Goal: Use online tool/utility: Utilize a website feature to perform a specific function

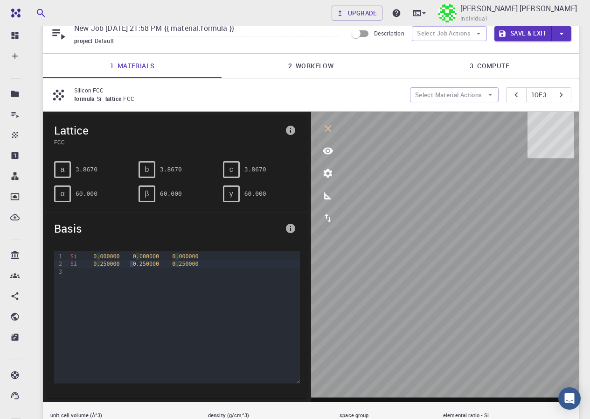
click at [325, 173] on icon "parameters" at bounding box center [327, 172] width 9 height 9
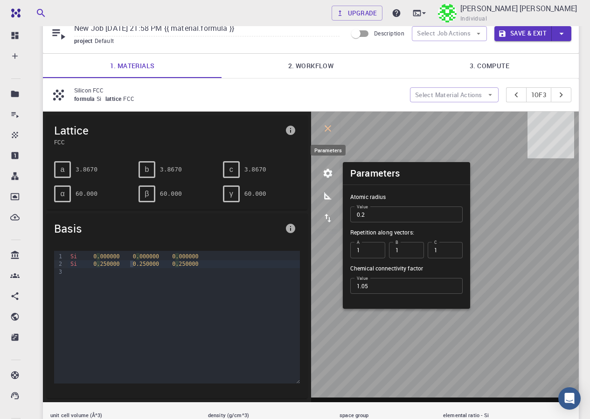
click at [335, 175] on button "parameters" at bounding box center [328, 173] width 22 height 22
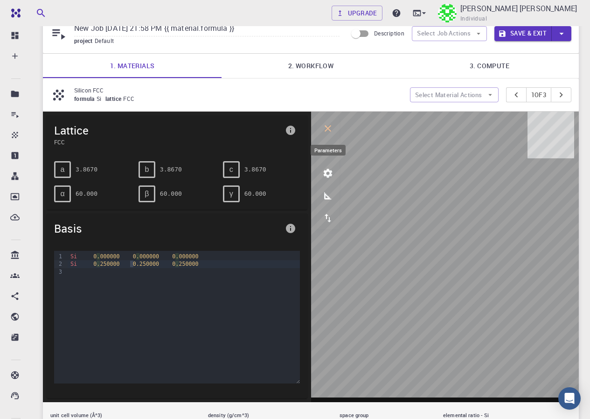
click at [332, 174] on icon "parameters" at bounding box center [327, 173] width 11 height 11
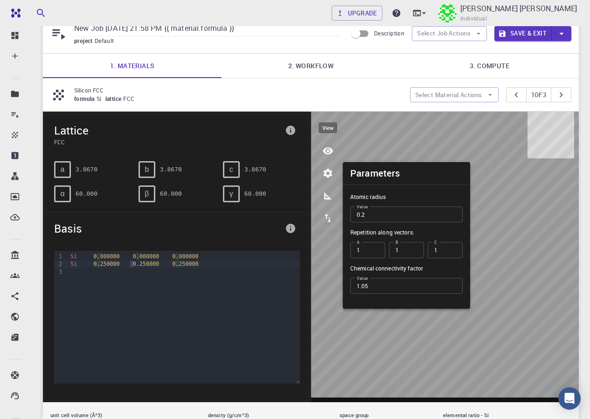
click at [326, 156] on icon "view" at bounding box center [327, 150] width 11 height 11
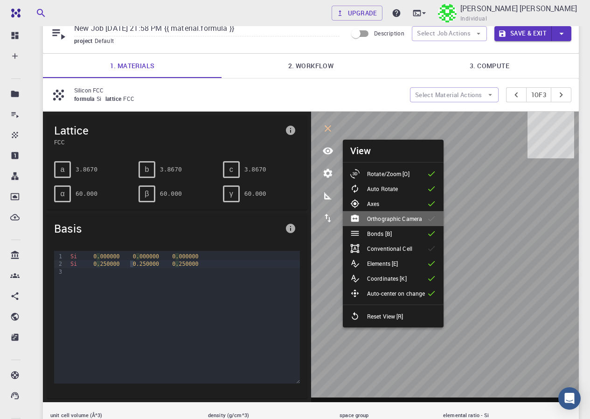
click at [397, 223] on div "Orthographic Camera" at bounding box center [389, 218] width 79 height 9
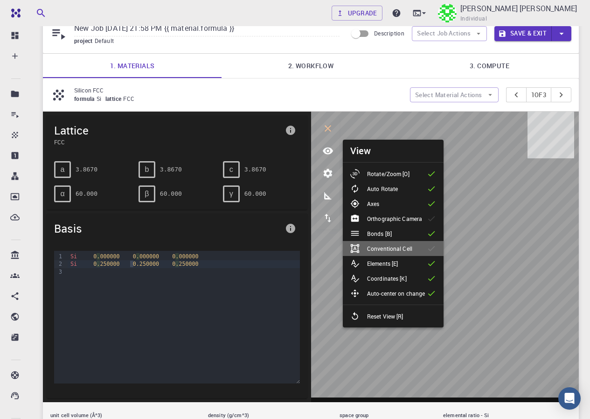
click at [401, 244] on div "Conventional Cell" at bounding box center [385, 248] width 70 height 9
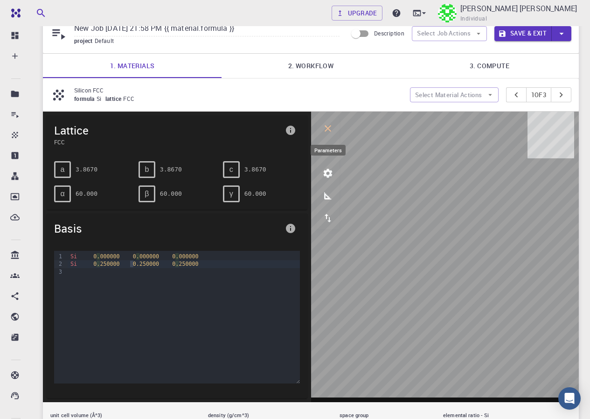
click at [331, 169] on icon "parameters" at bounding box center [327, 173] width 11 height 11
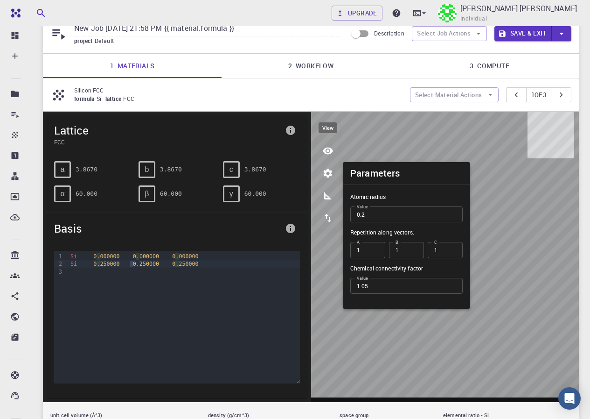
click at [323, 147] on icon "view" at bounding box center [327, 150] width 11 height 11
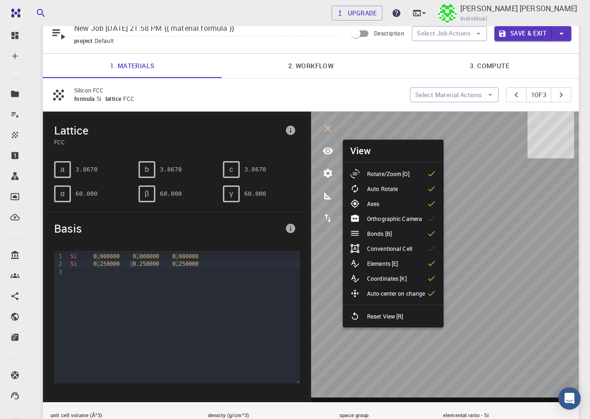
click at [388, 251] on p "Conventional Cell" at bounding box center [389, 248] width 45 height 8
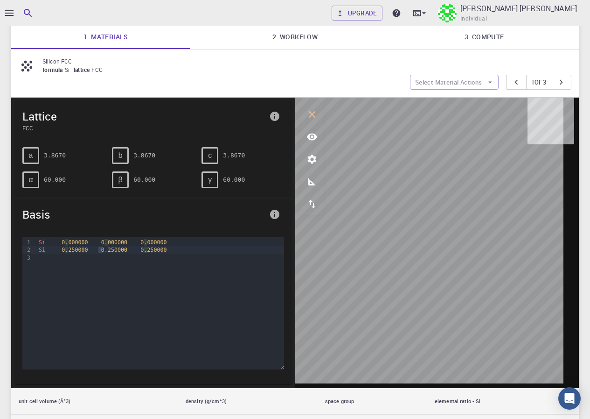
scroll to position [76, 0]
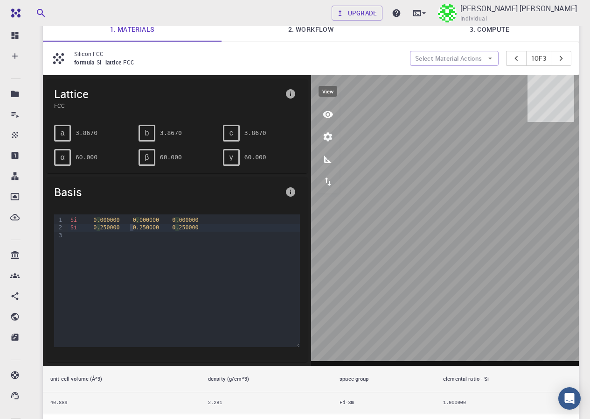
click at [327, 118] on icon "view" at bounding box center [327, 114] width 11 height 11
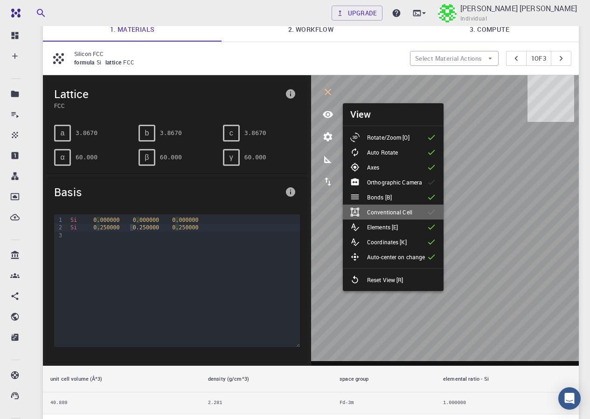
click at [367, 214] on p "Conventional Cell" at bounding box center [389, 212] width 45 height 8
click at [326, 88] on icon "interactive" at bounding box center [327, 91] width 11 height 11
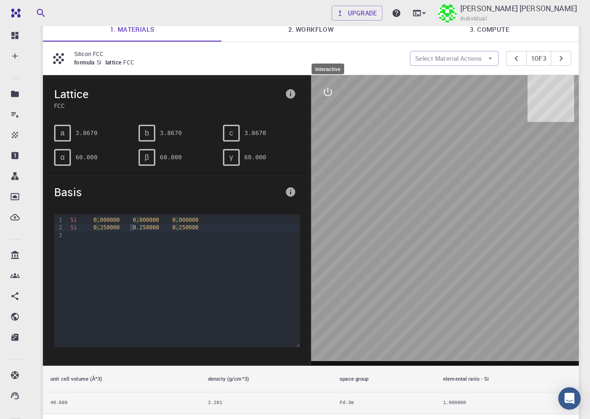
click at [323, 101] on button "interactive" at bounding box center [328, 92] width 22 height 22
click at [327, 118] on icon "view" at bounding box center [327, 114] width 11 height 11
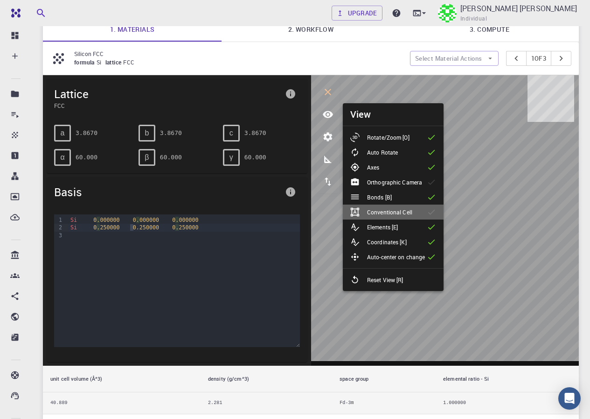
click at [368, 215] on p "Conventional Cell" at bounding box center [389, 212] width 45 height 8
click at [328, 91] on icon "interactive" at bounding box center [327, 91] width 11 height 11
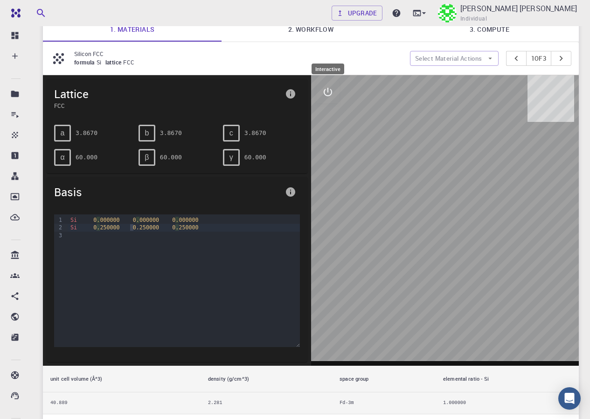
click at [328, 91] on icon "interactive" at bounding box center [328, 92] width 8 height 8
click at [323, 119] on icon "view" at bounding box center [327, 114] width 11 height 11
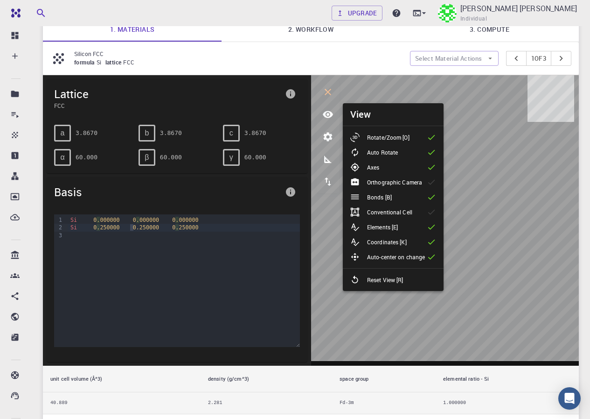
click at [377, 180] on p "Orthographic Camera" at bounding box center [394, 182] width 55 height 8
click at [376, 215] on p "Conventional Cell" at bounding box center [389, 212] width 45 height 8
click at [332, 89] on icon "interactive" at bounding box center [327, 91] width 11 height 11
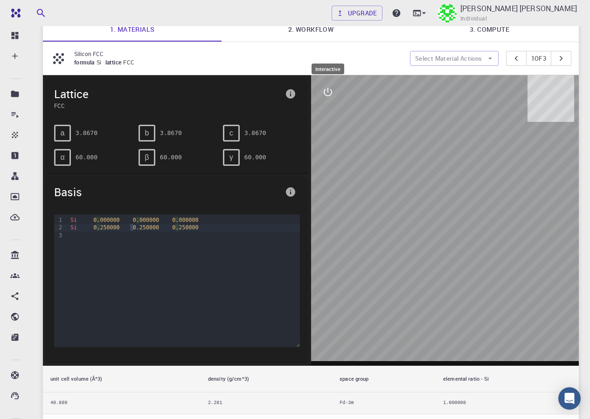
click at [329, 100] on button "interactive" at bounding box center [328, 92] width 22 height 22
click at [330, 116] on icon "view" at bounding box center [328, 114] width 10 height 7
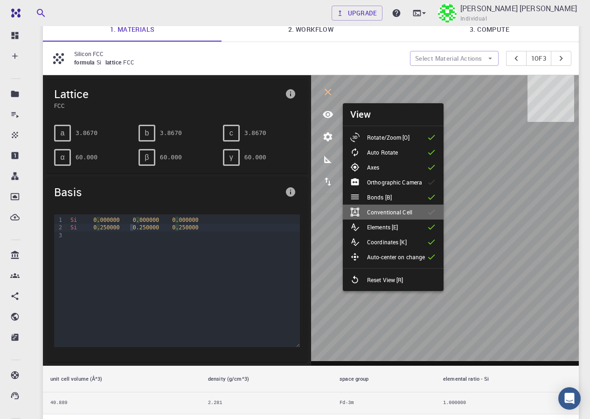
click at [380, 210] on p "Conventional Cell" at bounding box center [389, 212] width 45 height 8
click at [335, 93] on button "interactive" at bounding box center [328, 92] width 22 height 22
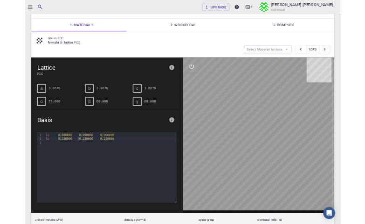
scroll to position [65, 0]
